Goal: Transaction & Acquisition: Obtain resource

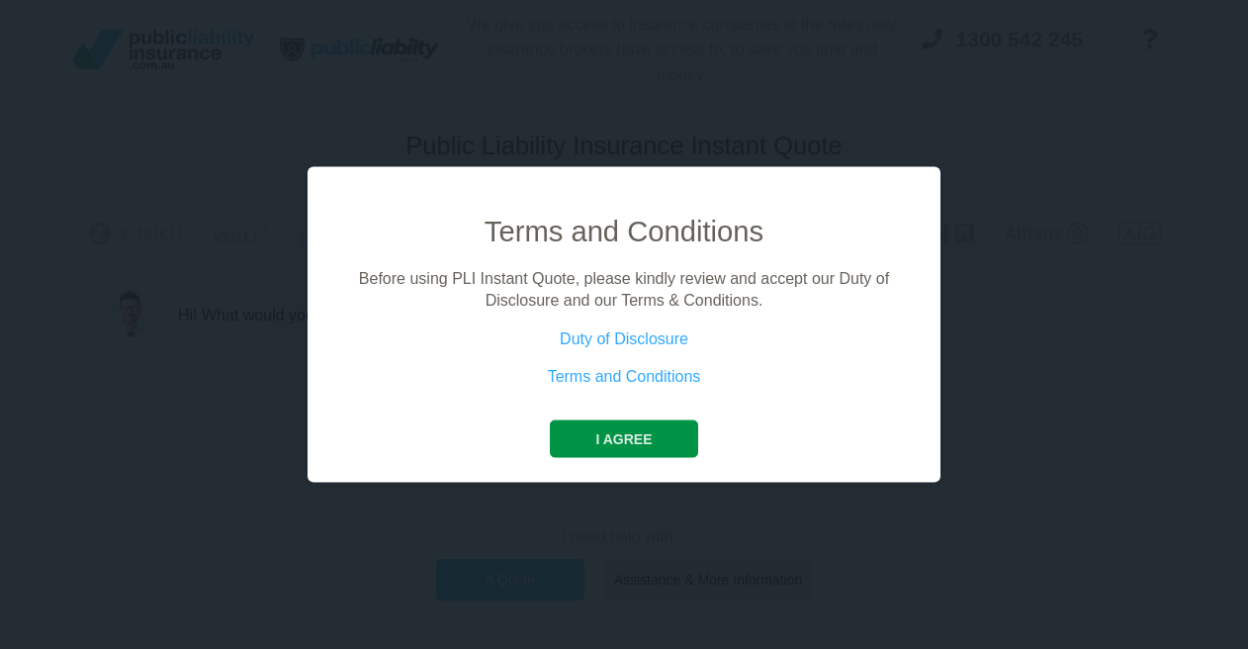
click at [631, 441] on button "I agree" at bounding box center [623, 438] width 147 height 38
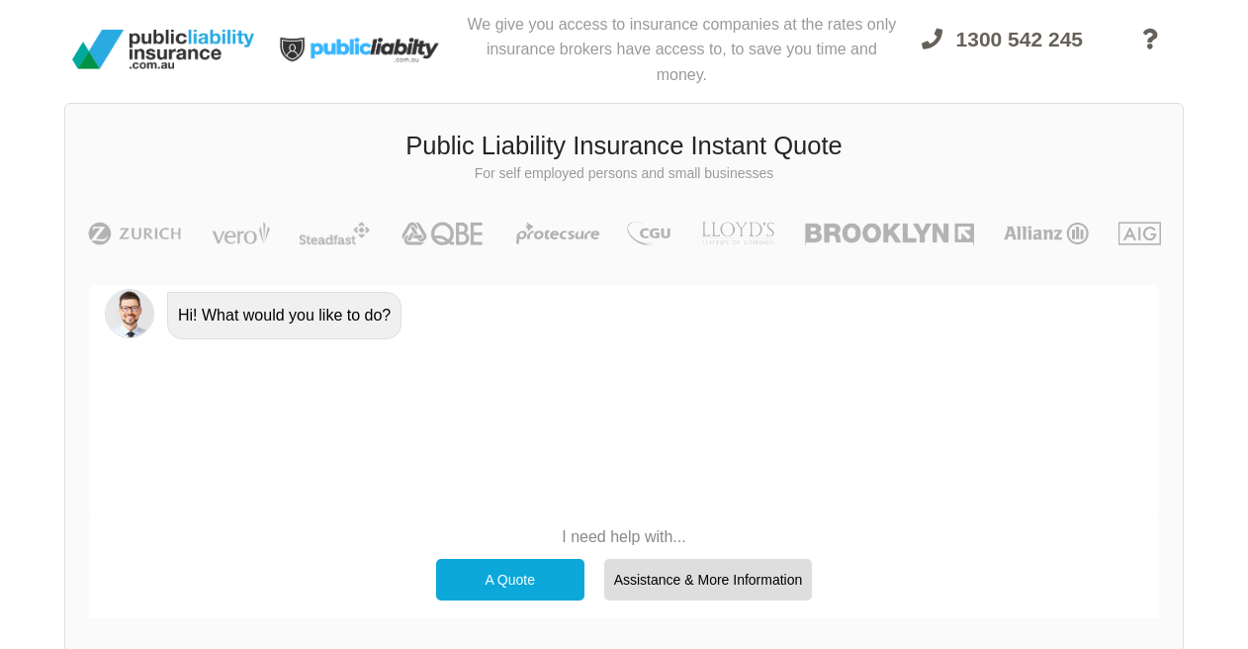
click at [535, 590] on div "A Quote" at bounding box center [510, 580] width 148 height 42
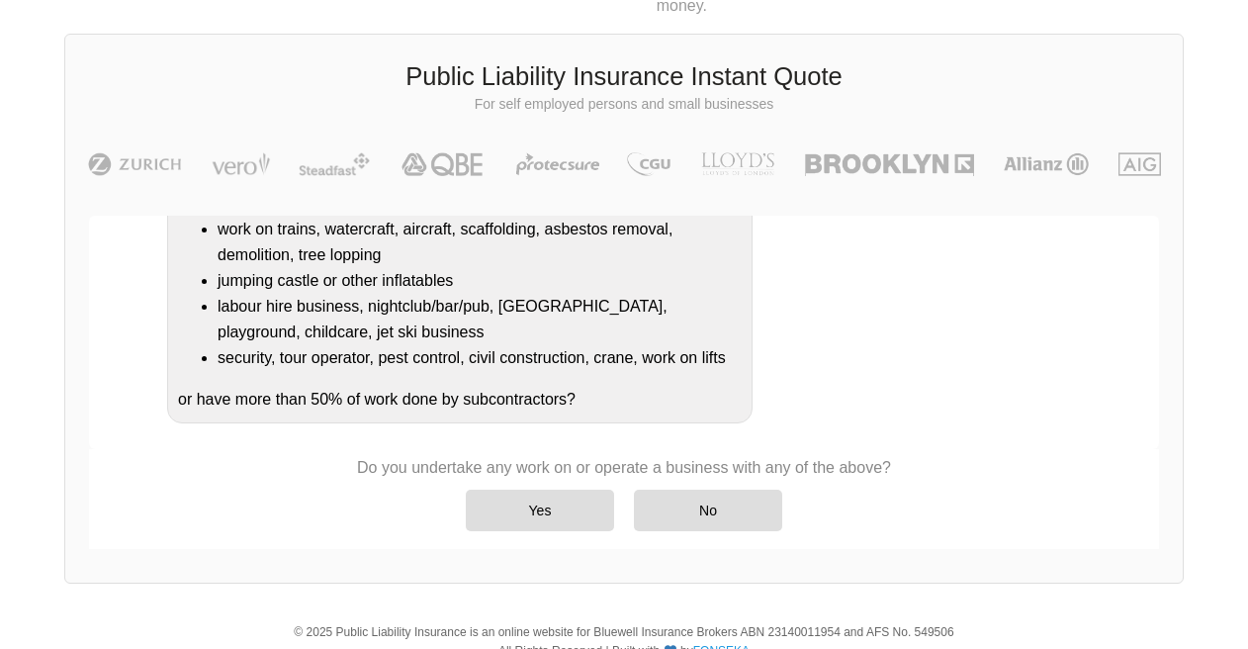
scroll to position [71, 0]
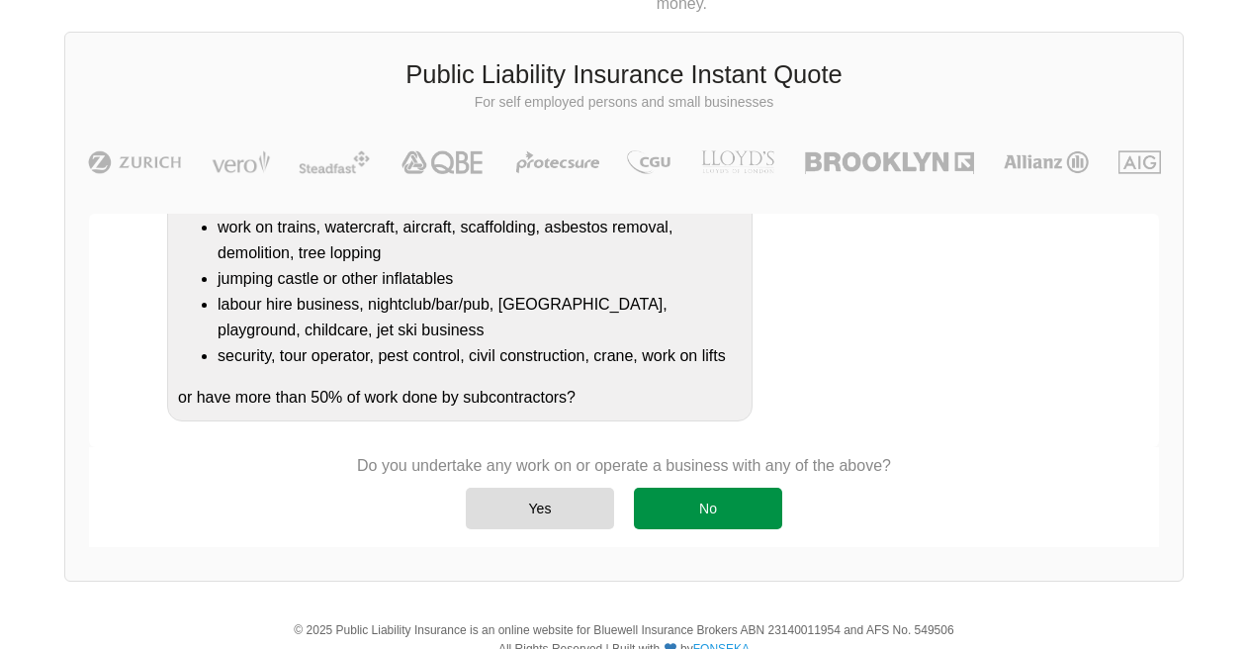
click at [721, 513] on div "No" at bounding box center [708, 509] width 148 height 42
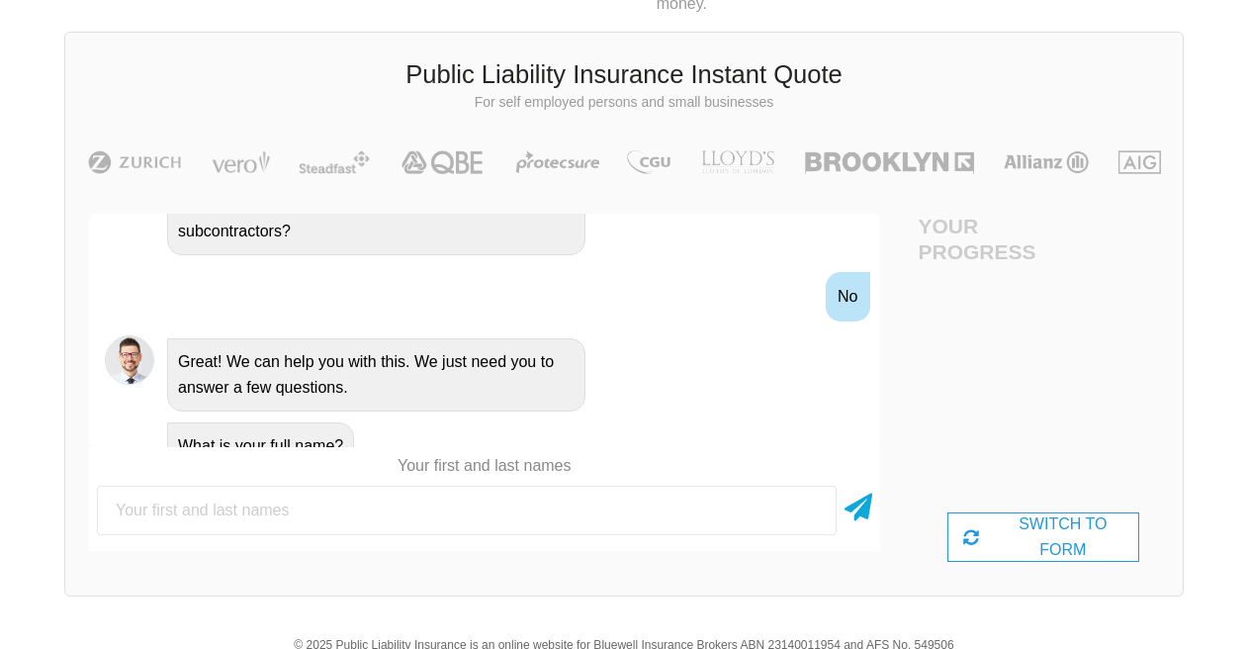
scroll to position [734, 0]
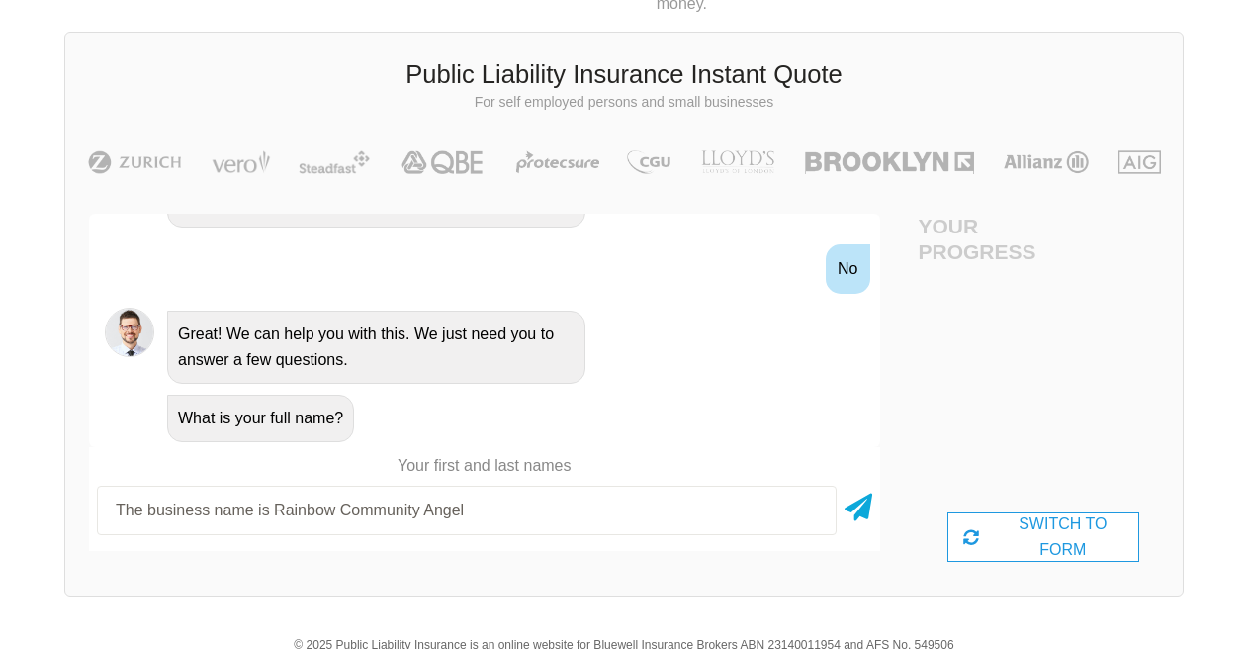
type input "The business name is Rainbow Community Angels"
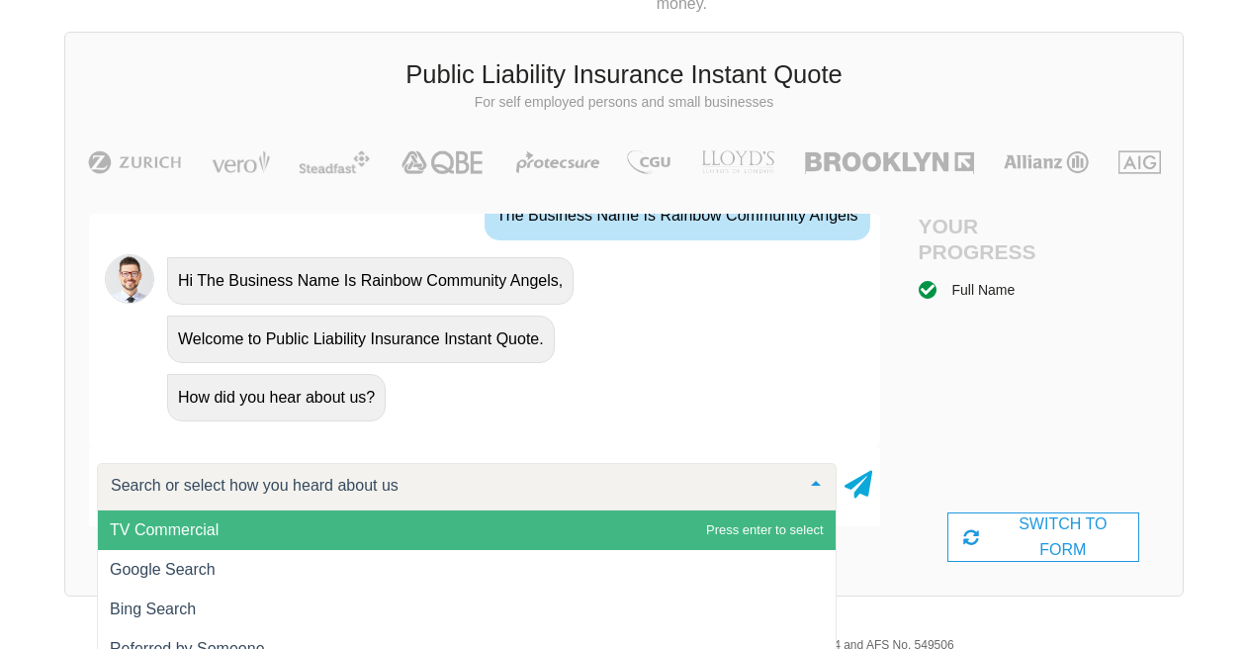
scroll to position [150, 0]
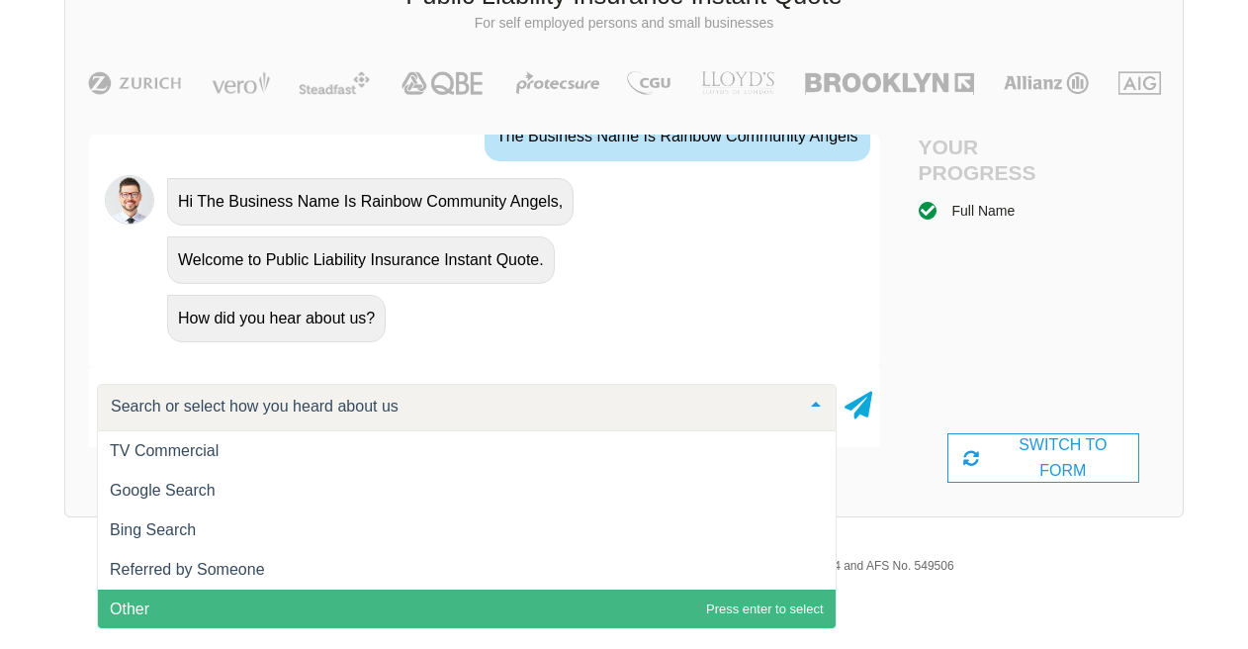
click at [141, 615] on span "Other" at bounding box center [130, 608] width 40 height 17
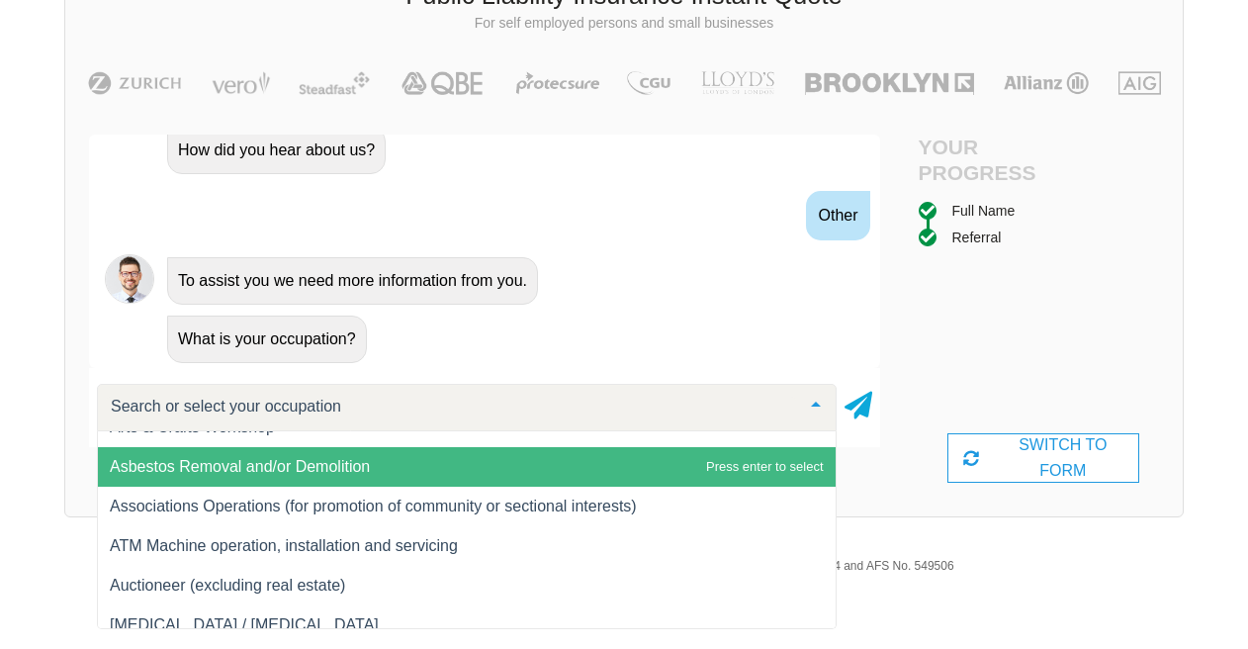
scroll to position [1547, 0]
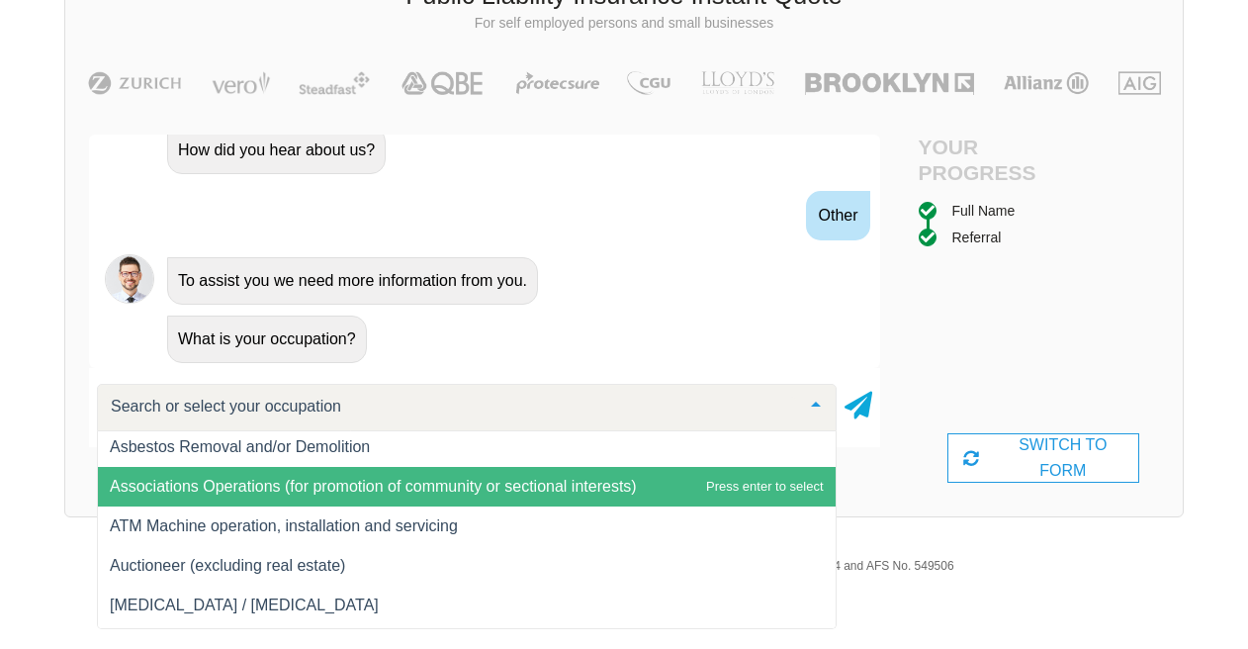
click at [613, 485] on span "Associations Operations (for promotion of community or sectional interests)" at bounding box center [373, 486] width 527 height 17
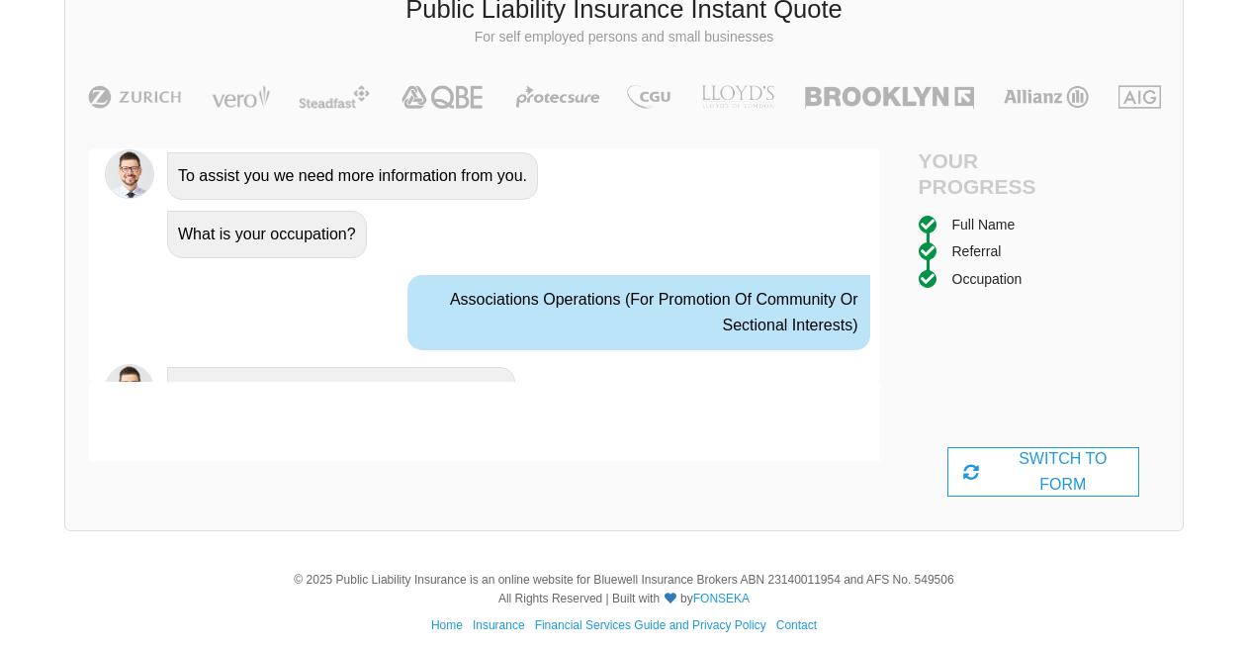
scroll to position [1326, 0]
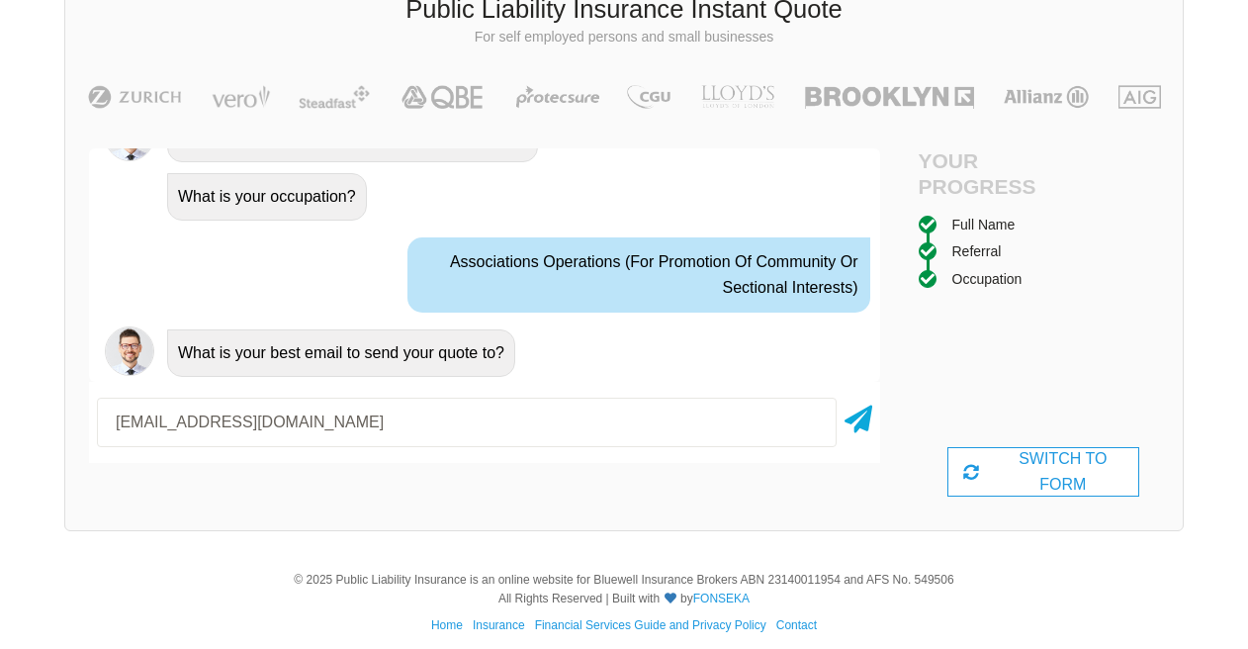
type input "[EMAIL_ADDRESS][DOMAIN_NAME]"
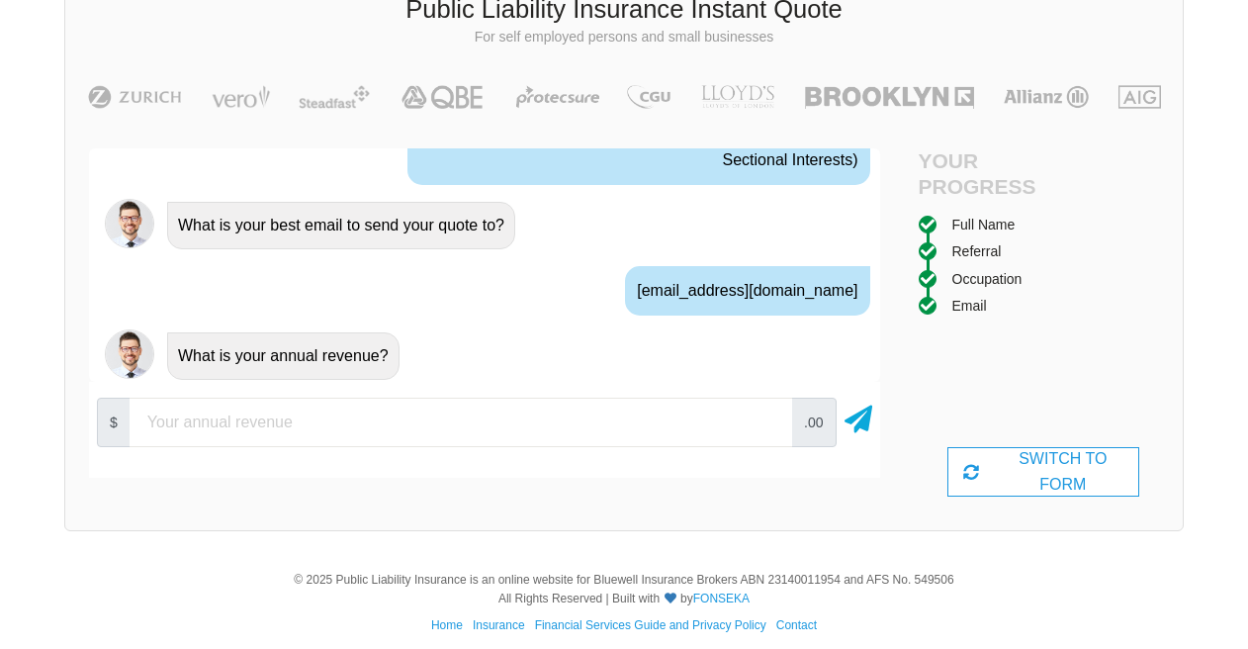
scroll to position [1457, 0]
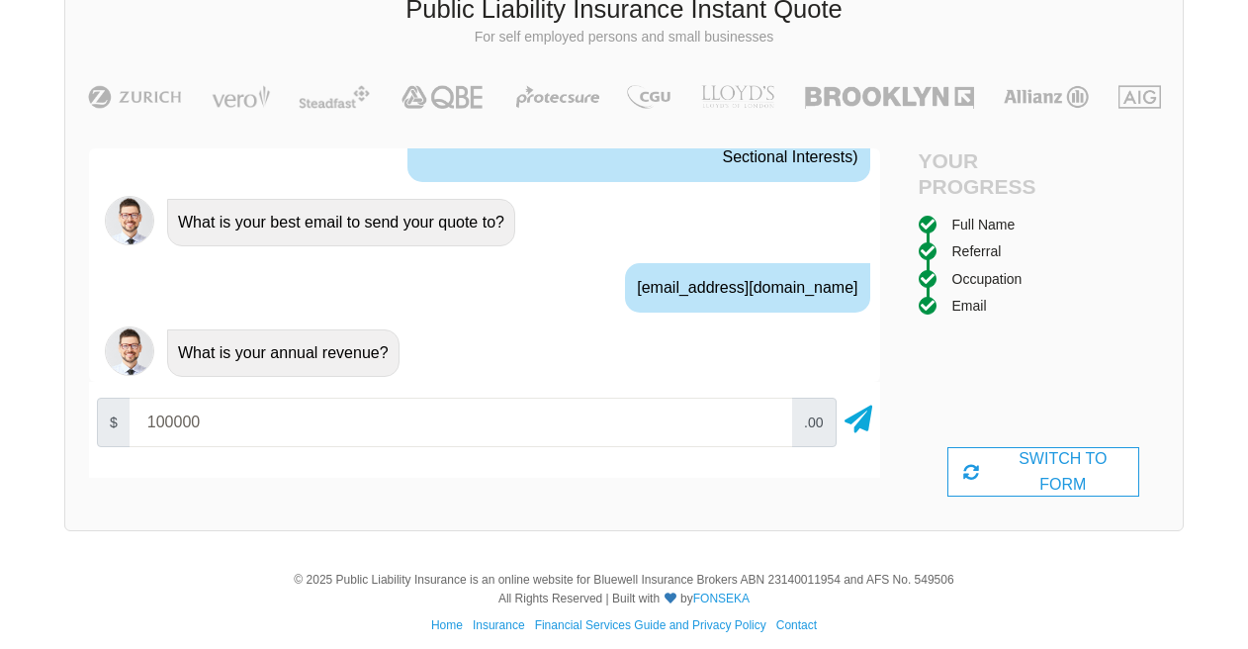
type input "100000"
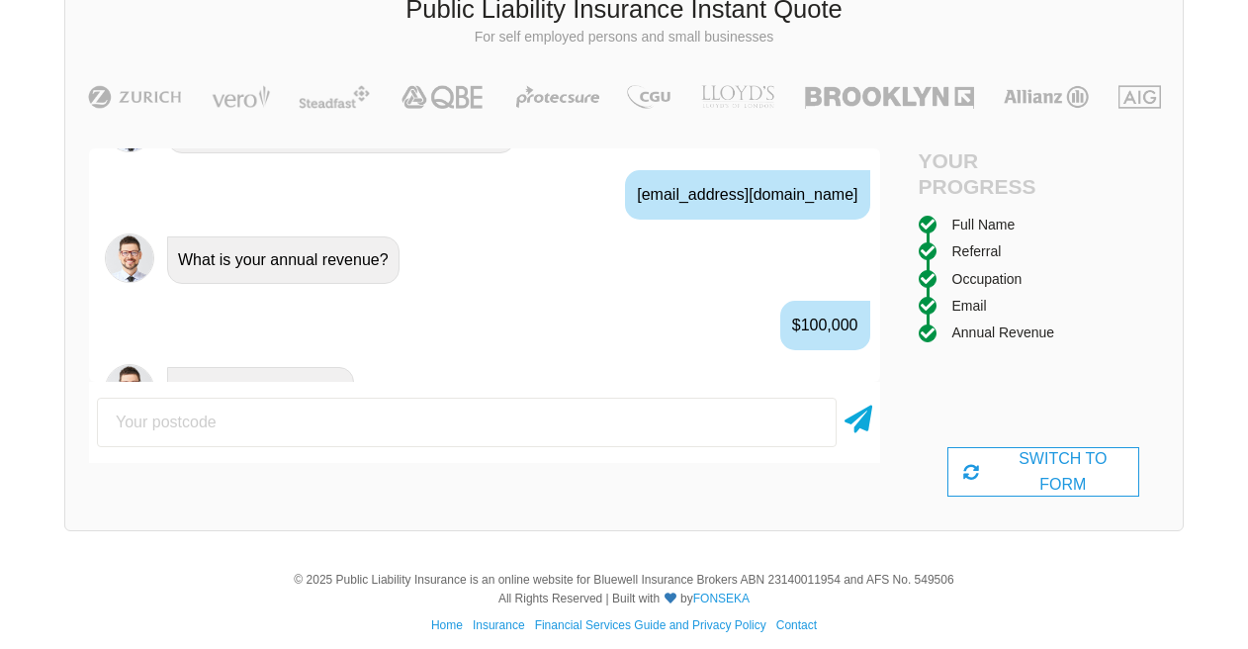
scroll to position [1587, 0]
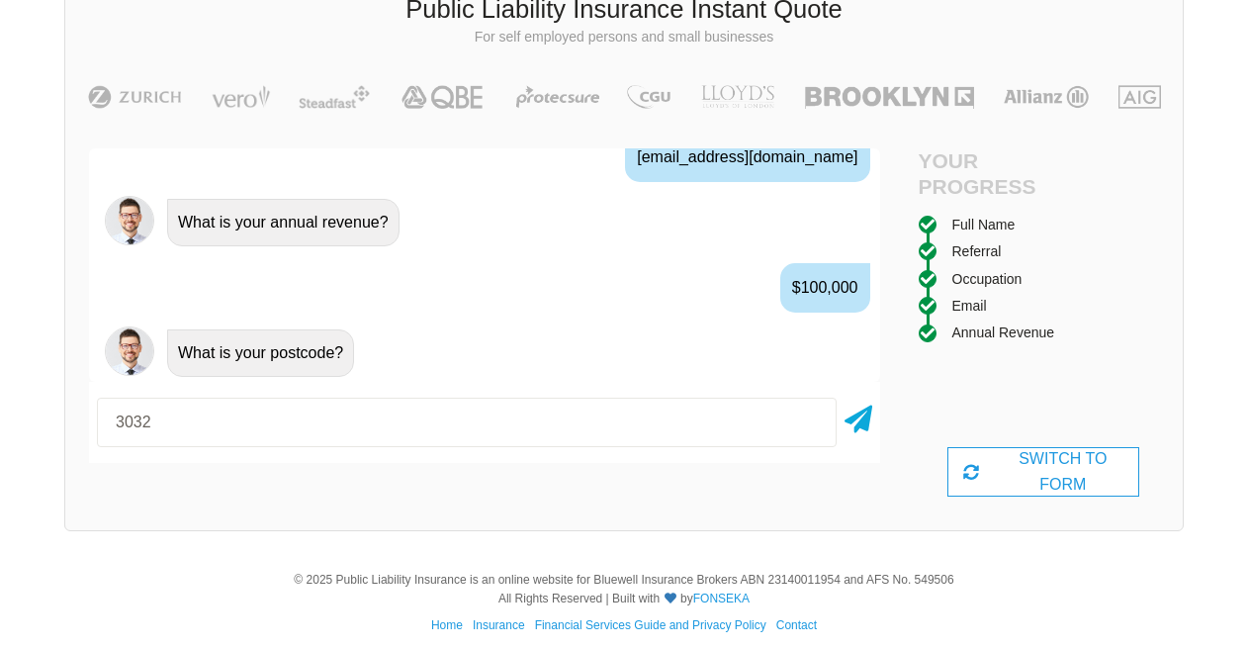
type input "3032"
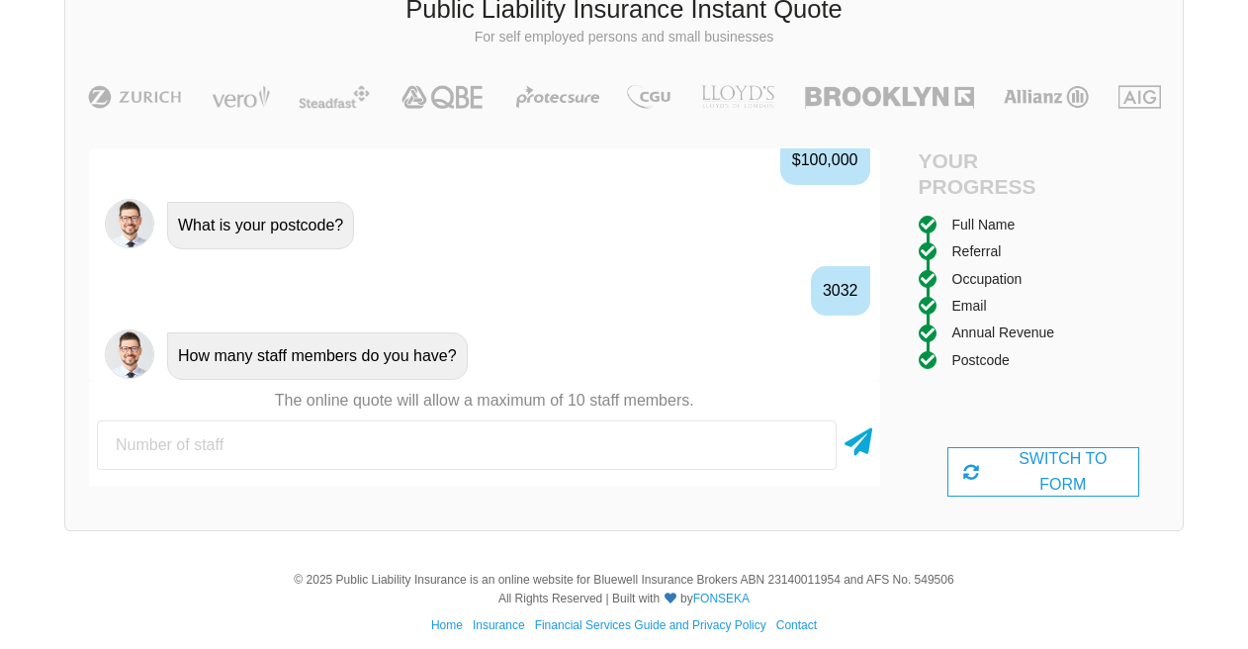
scroll to position [1718, 0]
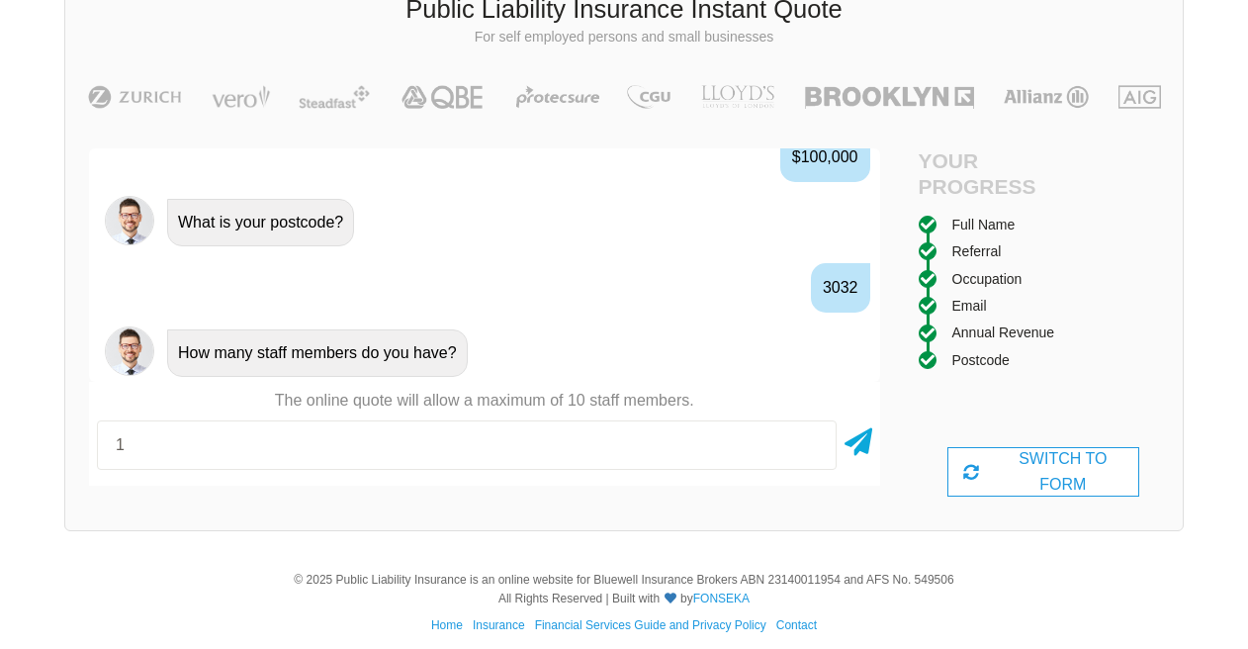
type input "1"
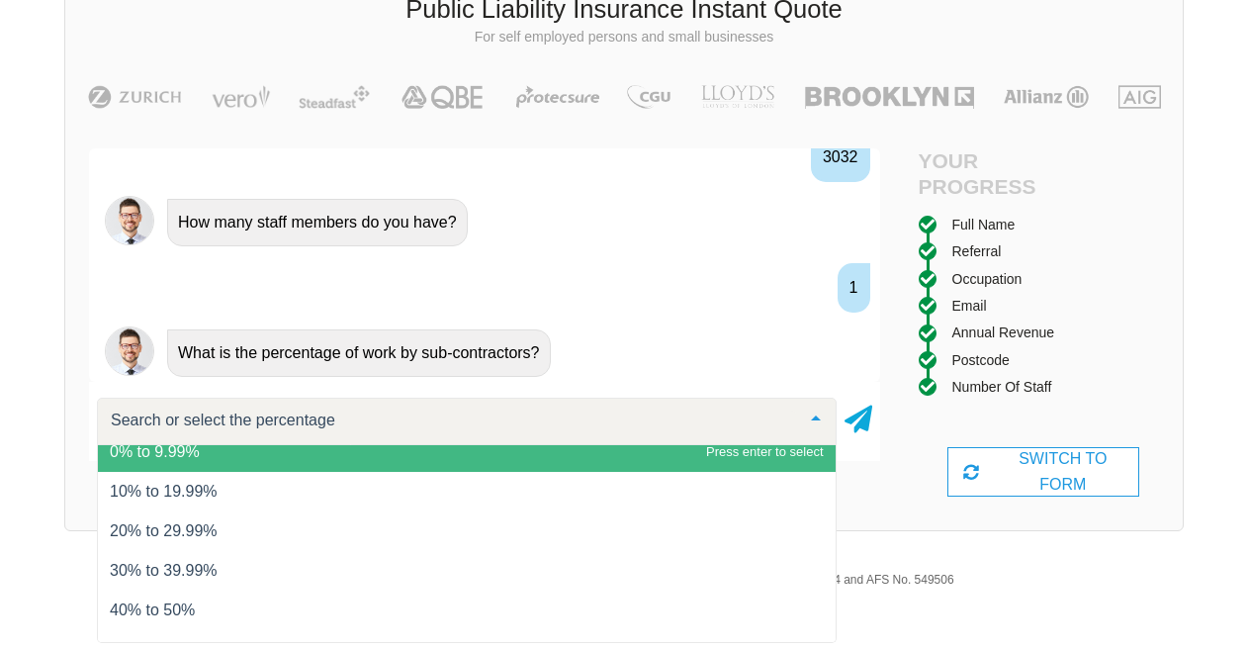
scroll to position [60, 0]
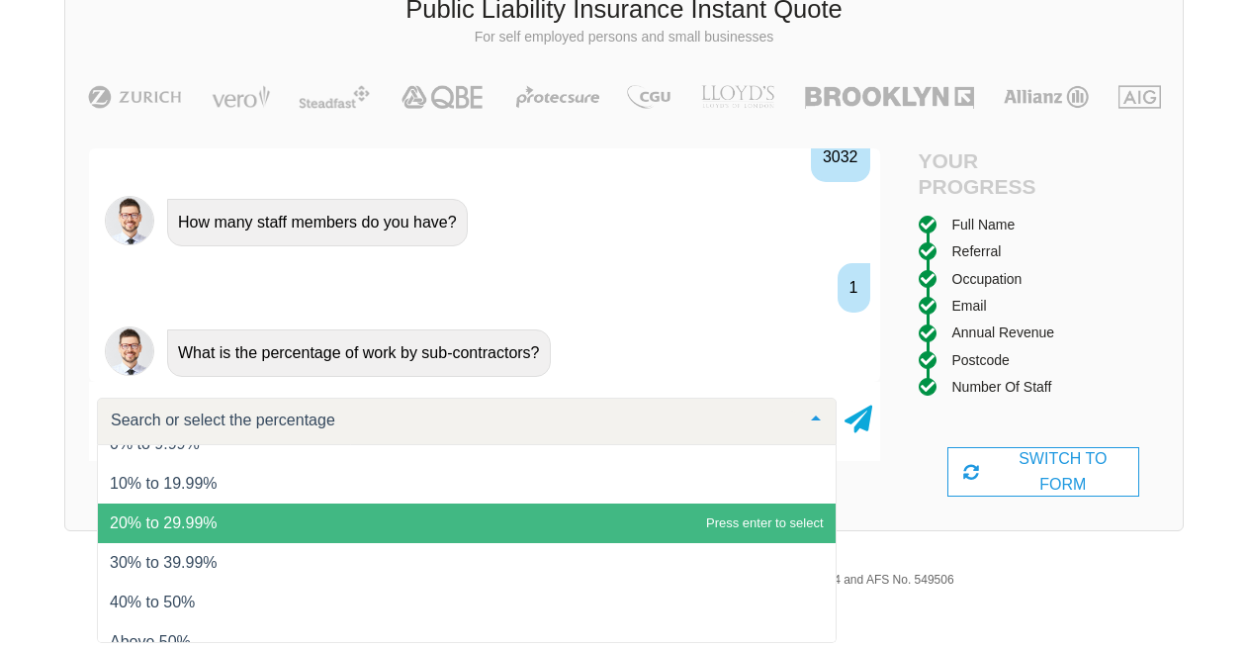
click at [202, 517] on span "20% to 29.99%" at bounding box center [164, 522] width 108 height 17
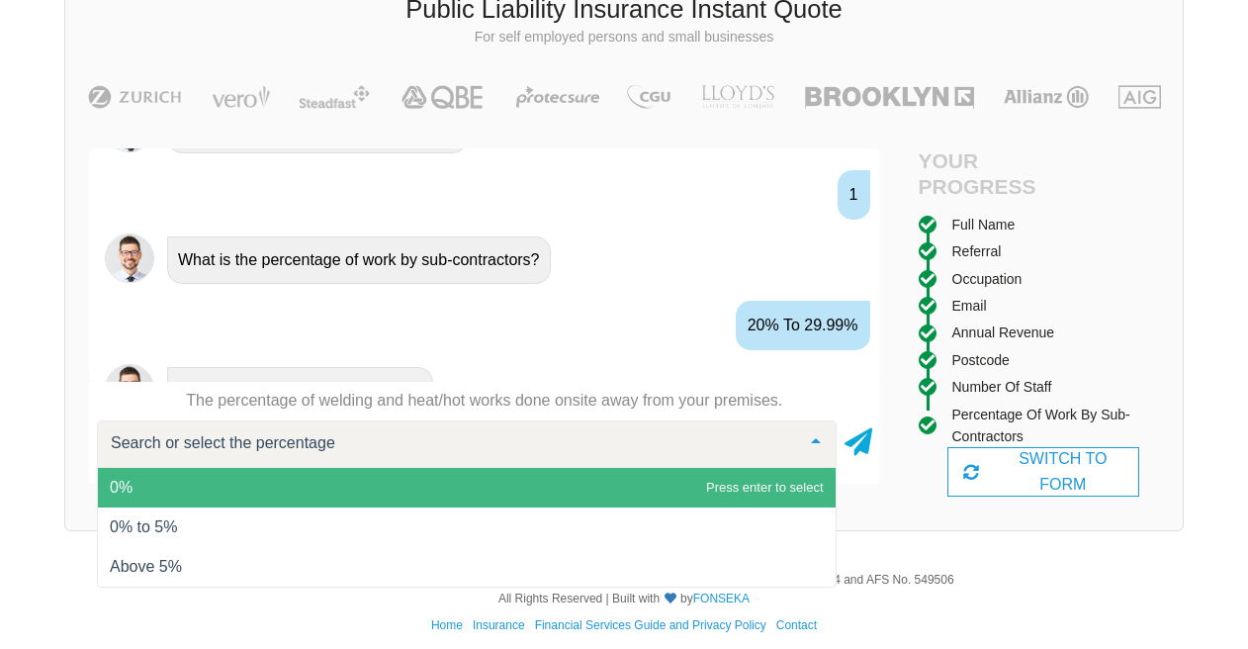
scroll to position [1979, 0]
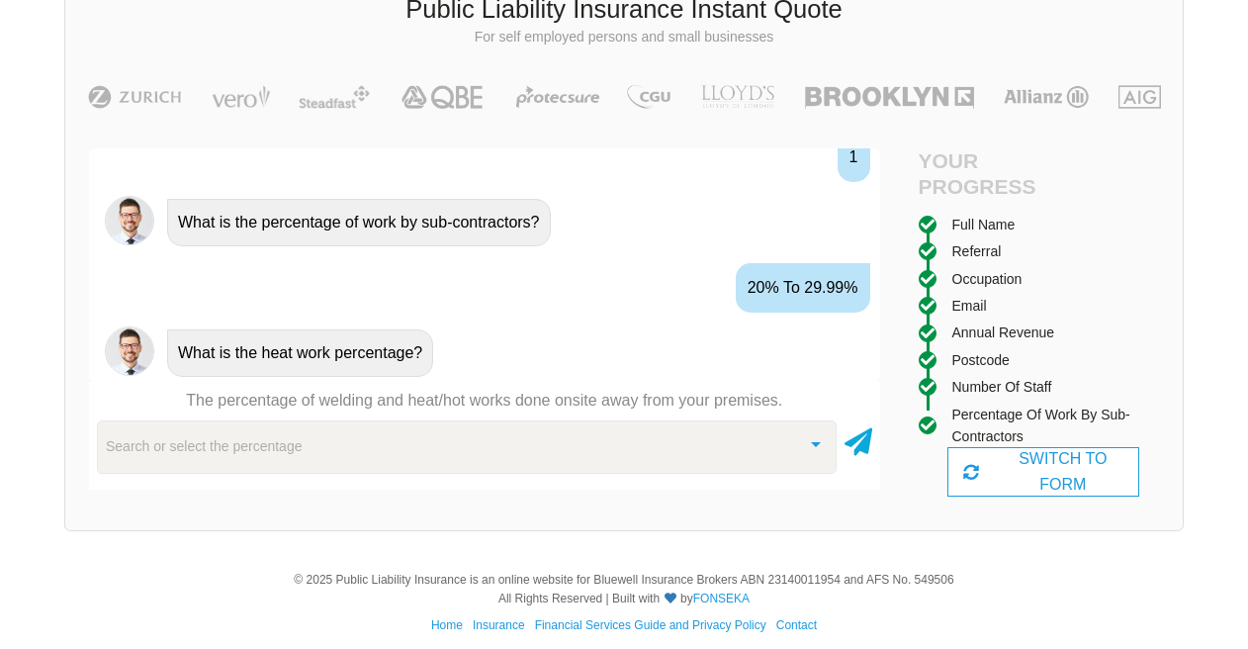
click at [592, 468] on div "Search or select the percentage 0% 0% to 5% Above 5% No elements found List is …" at bounding box center [467, 446] width 740 height 53
click at [272, 461] on div "Search or select the percentage" at bounding box center [467, 446] width 740 height 53
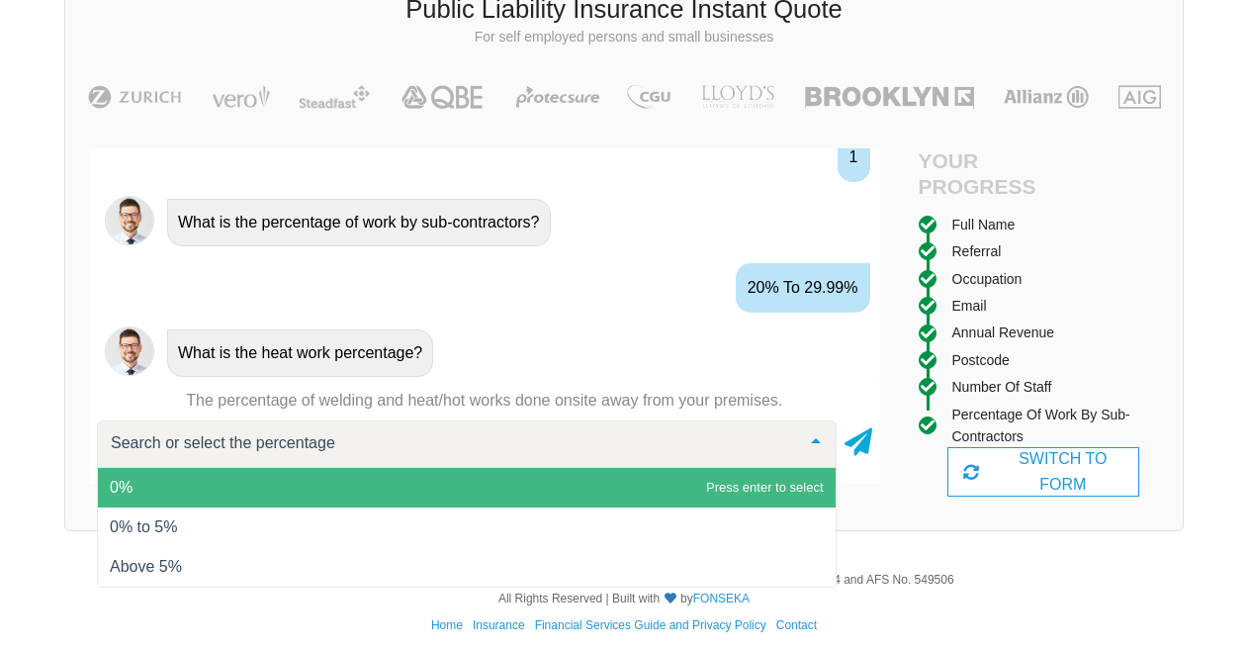
click at [813, 440] on div at bounding box center [816, 442] width 40 height 43
click at [246, 494] on span "0%" at bounding box center [467, 488] width 738 height 40
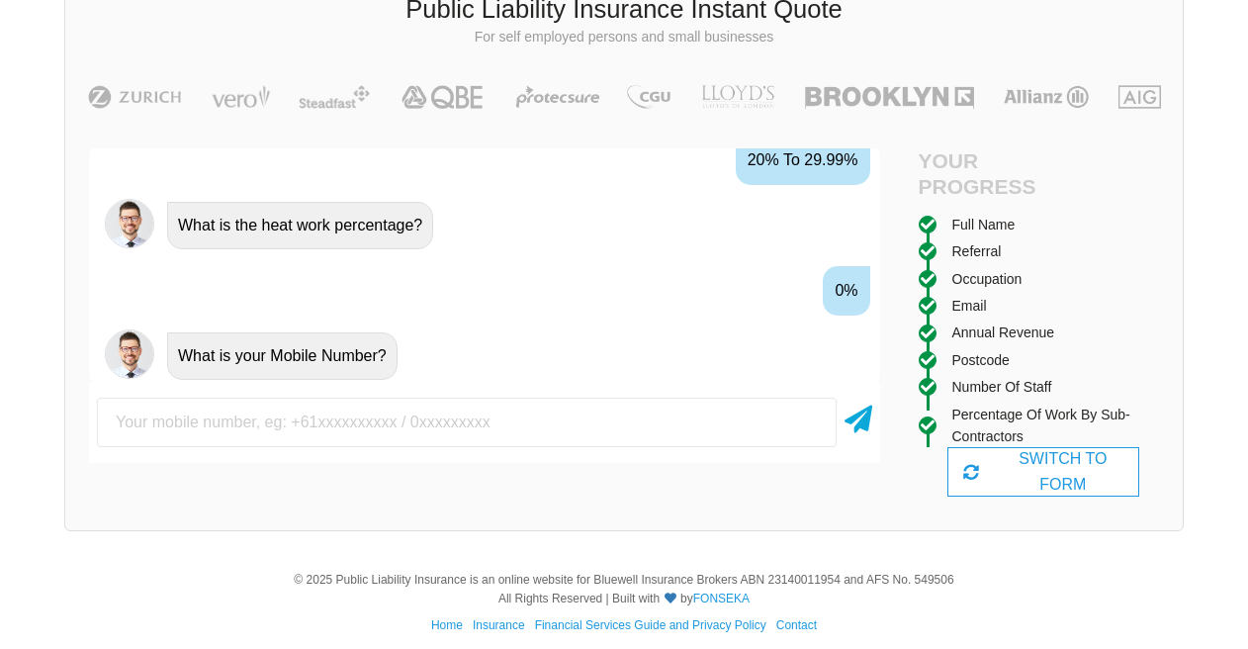
scroll to position [2110, 0]
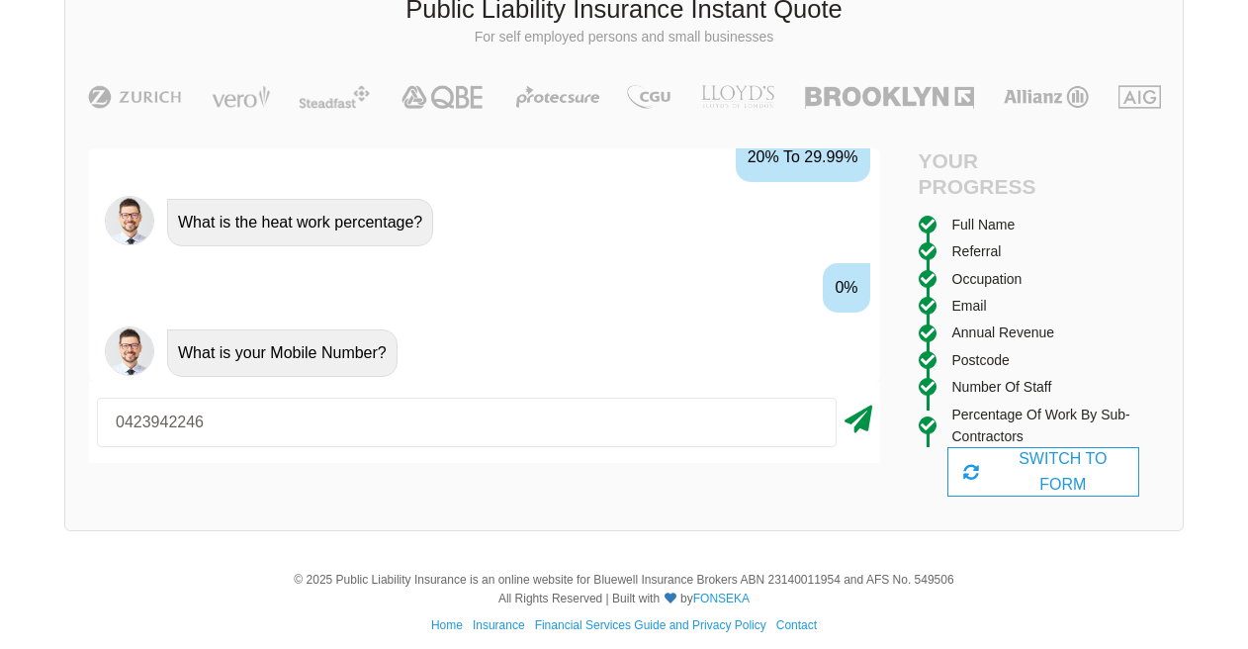
type input "0423942246"
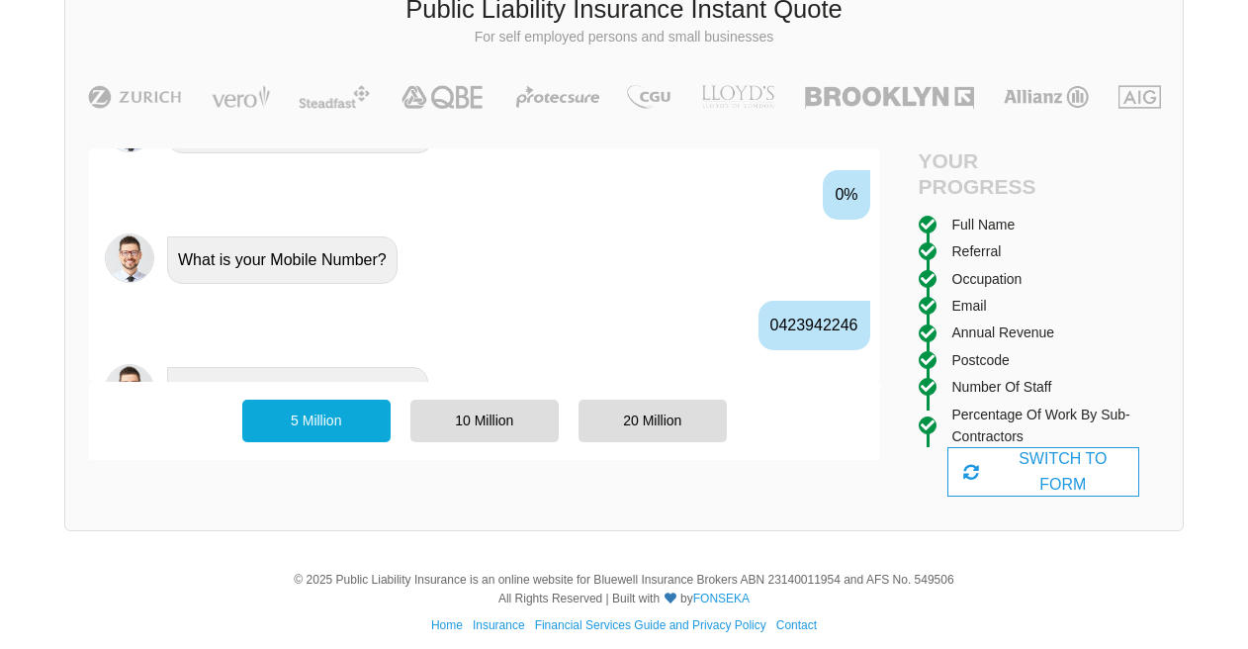
scroll to position [2240, 0]
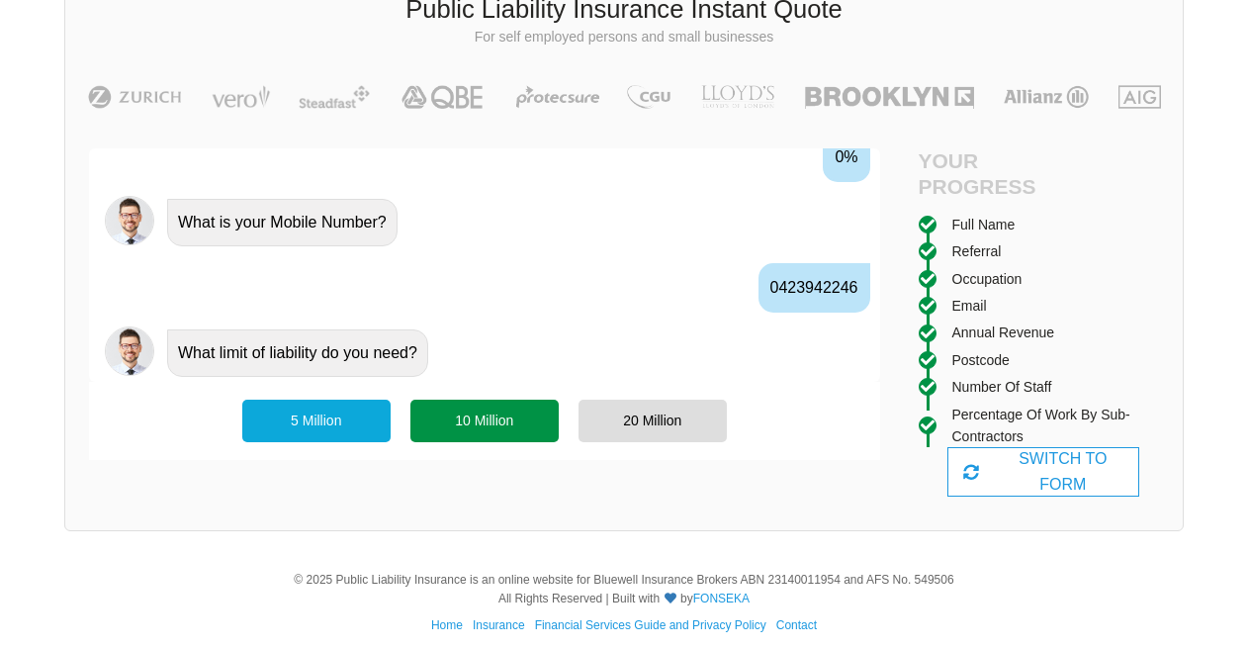
click at [478, 424] on div "10 Million" at bounding box center [484, 421] width 148 height 42
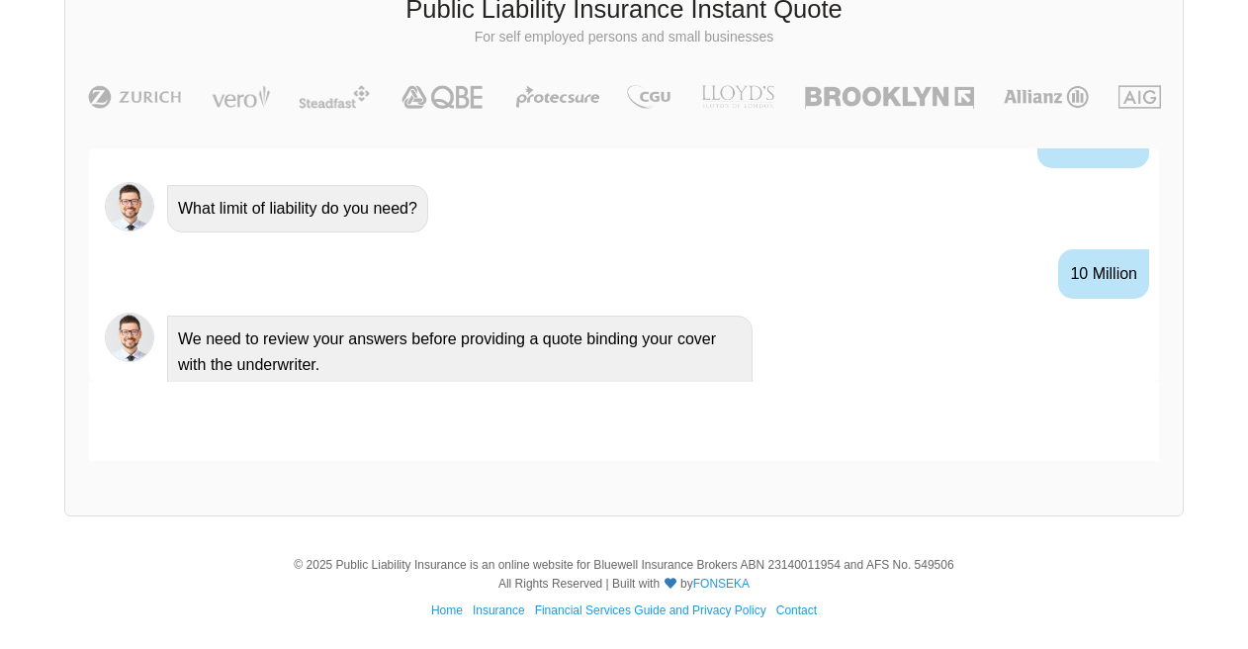
scroll to position [2275, 0]
